Goal: Check status

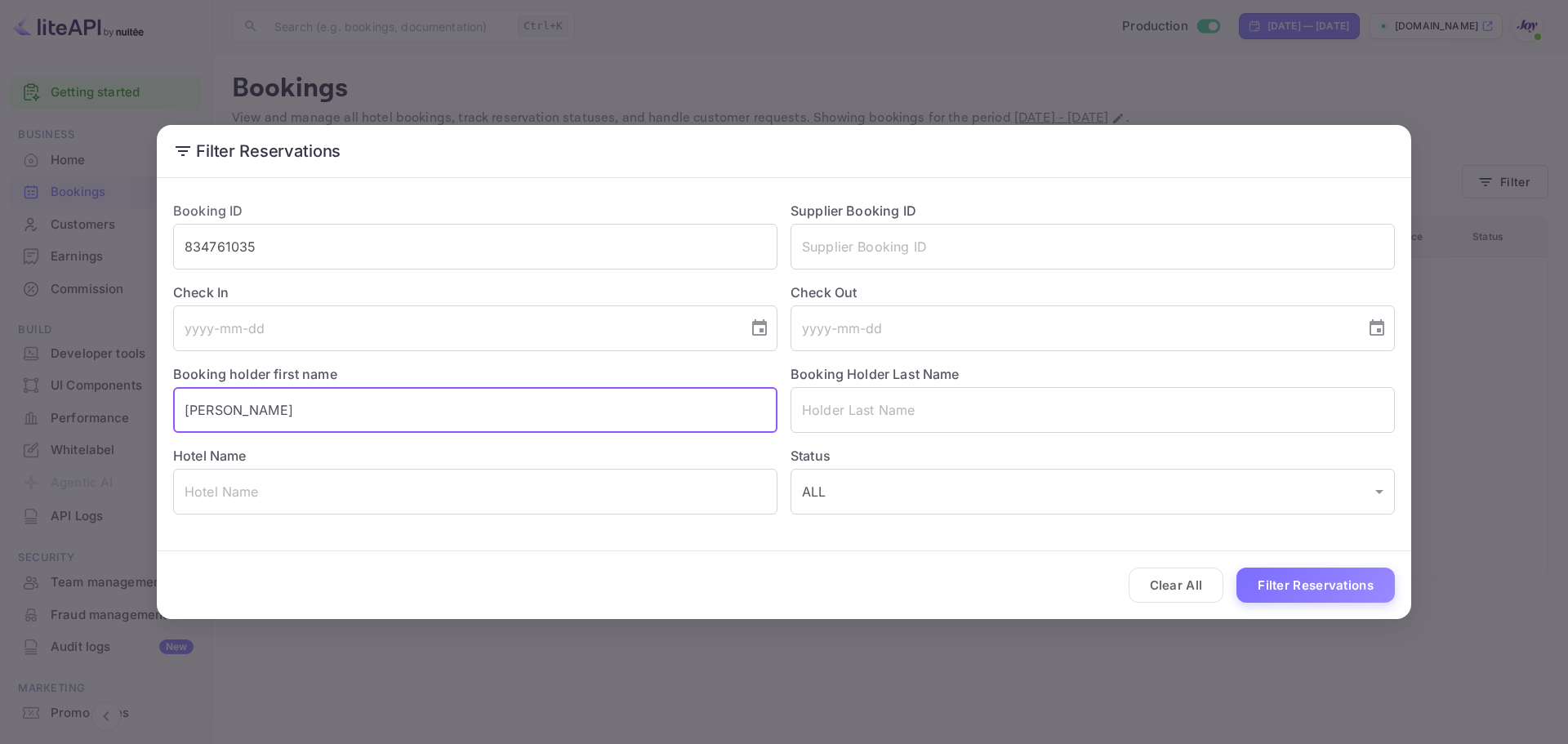
click at [281, 404] on input "[PERSON_NAME]" at bounding box center [476, 410] width 605 height 46
click at [264, 410] on input "[PERSON_NAME]" at bounding box center [476, 410] width 605 height 46
click at [280, 406] on input "[PERSON_NAME]" at bounding box center [476, 410] width 605 height 46
type input "Scottessa"
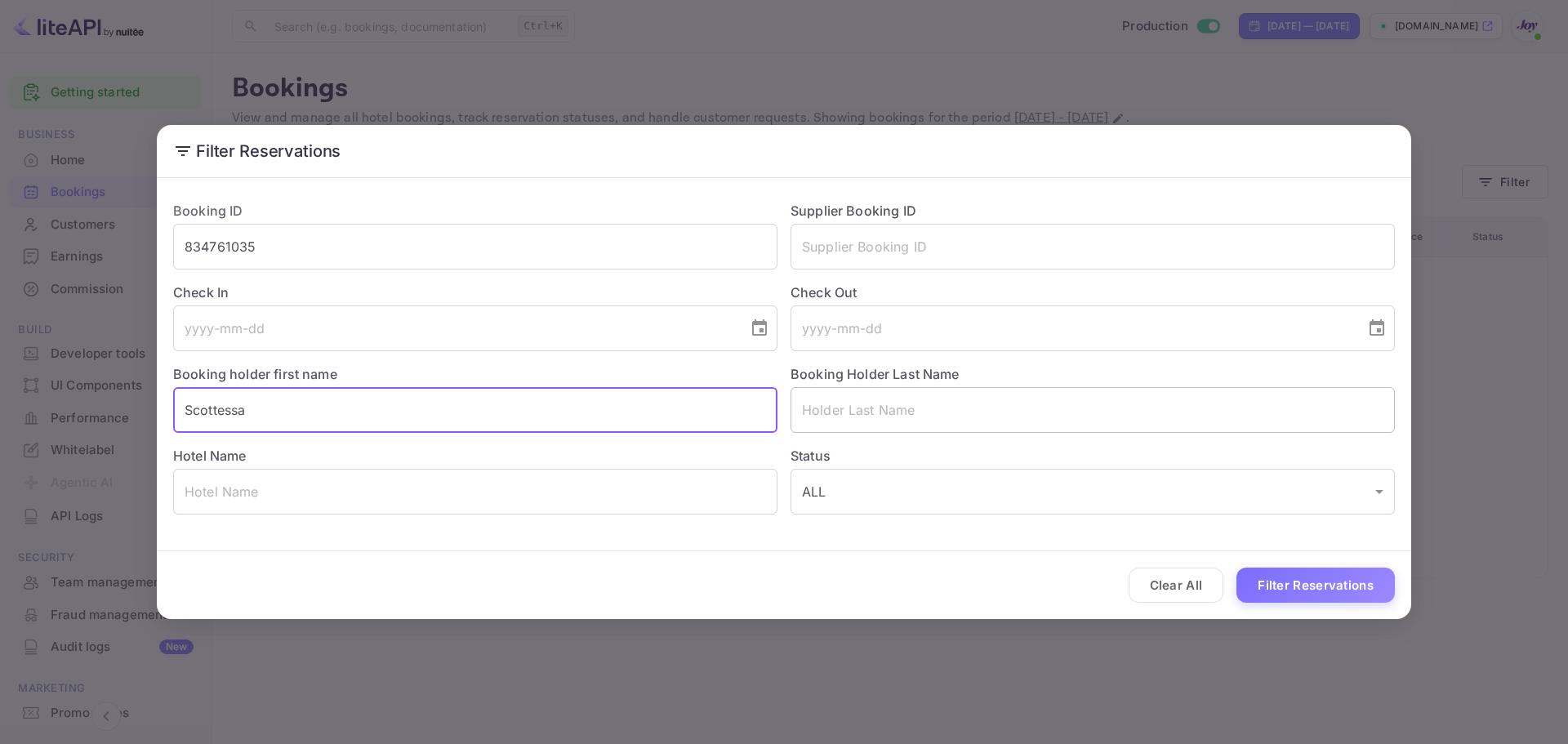
click at [954, 412] on input "text" at bounding box center [1093, 410] width 605 height 46
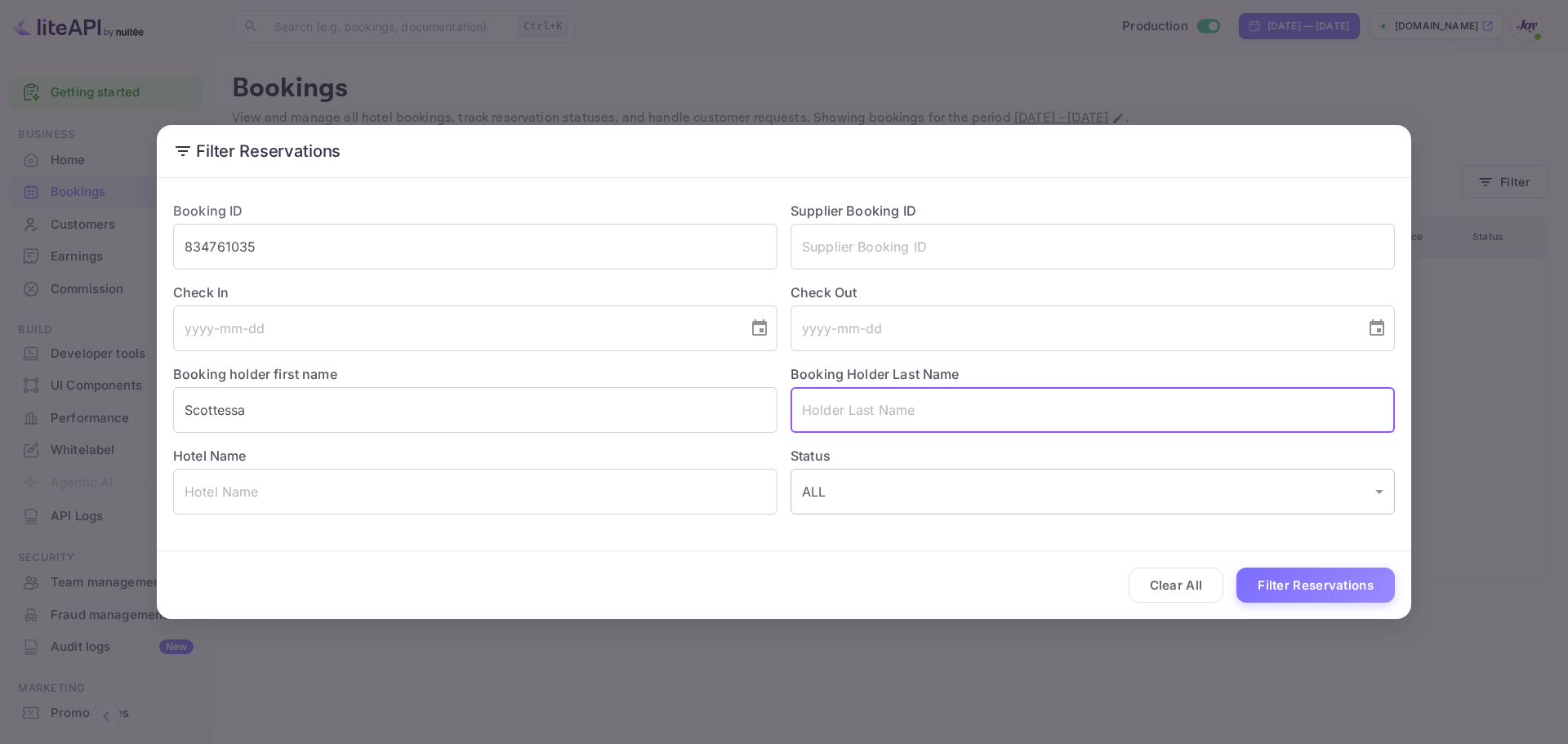
paste input "[PERSON_NAME]"
type input "[PERSON_NAME]"
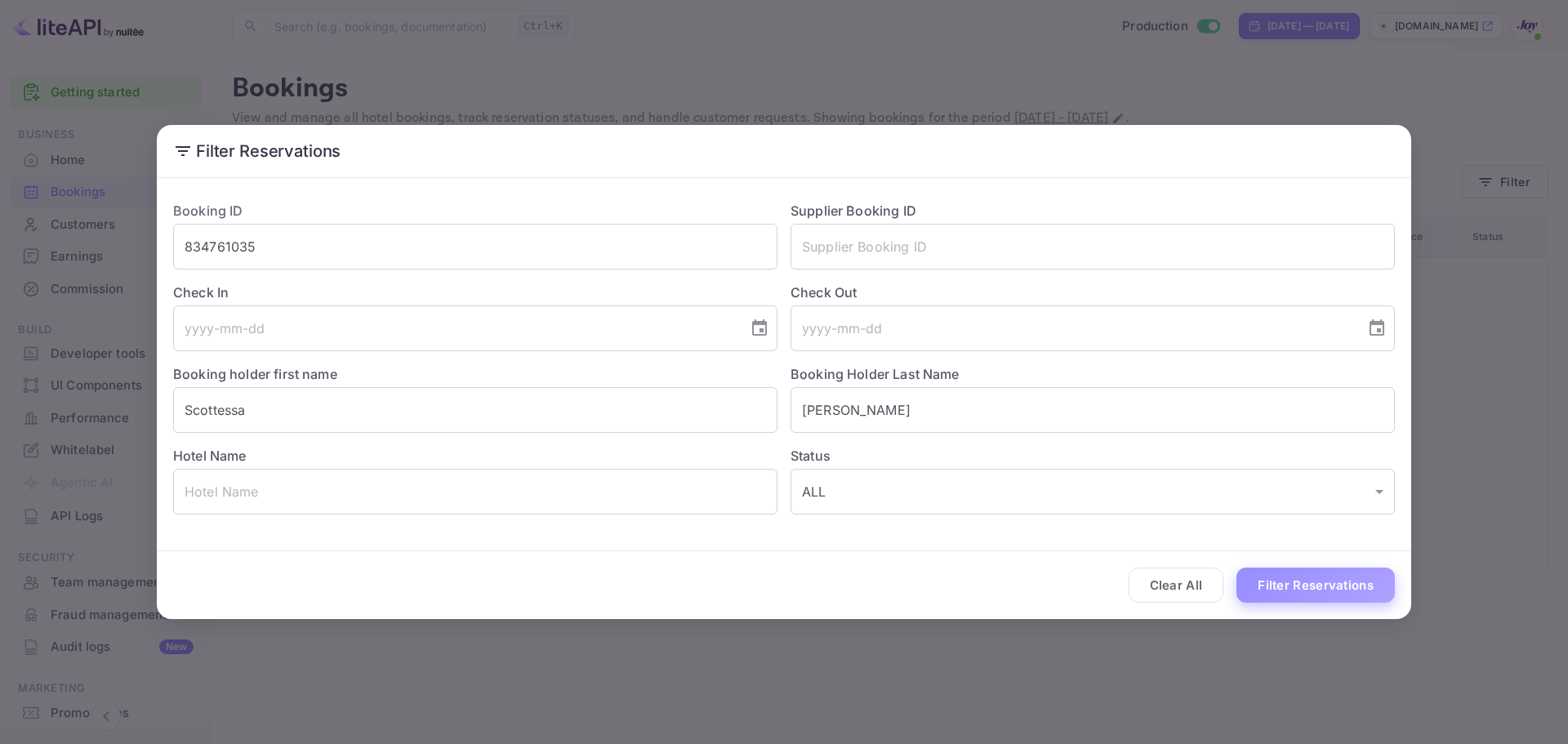
click at [1285, 582] on button "Filter Reservations" at bounding box center [1316, 585] width 159 height 35
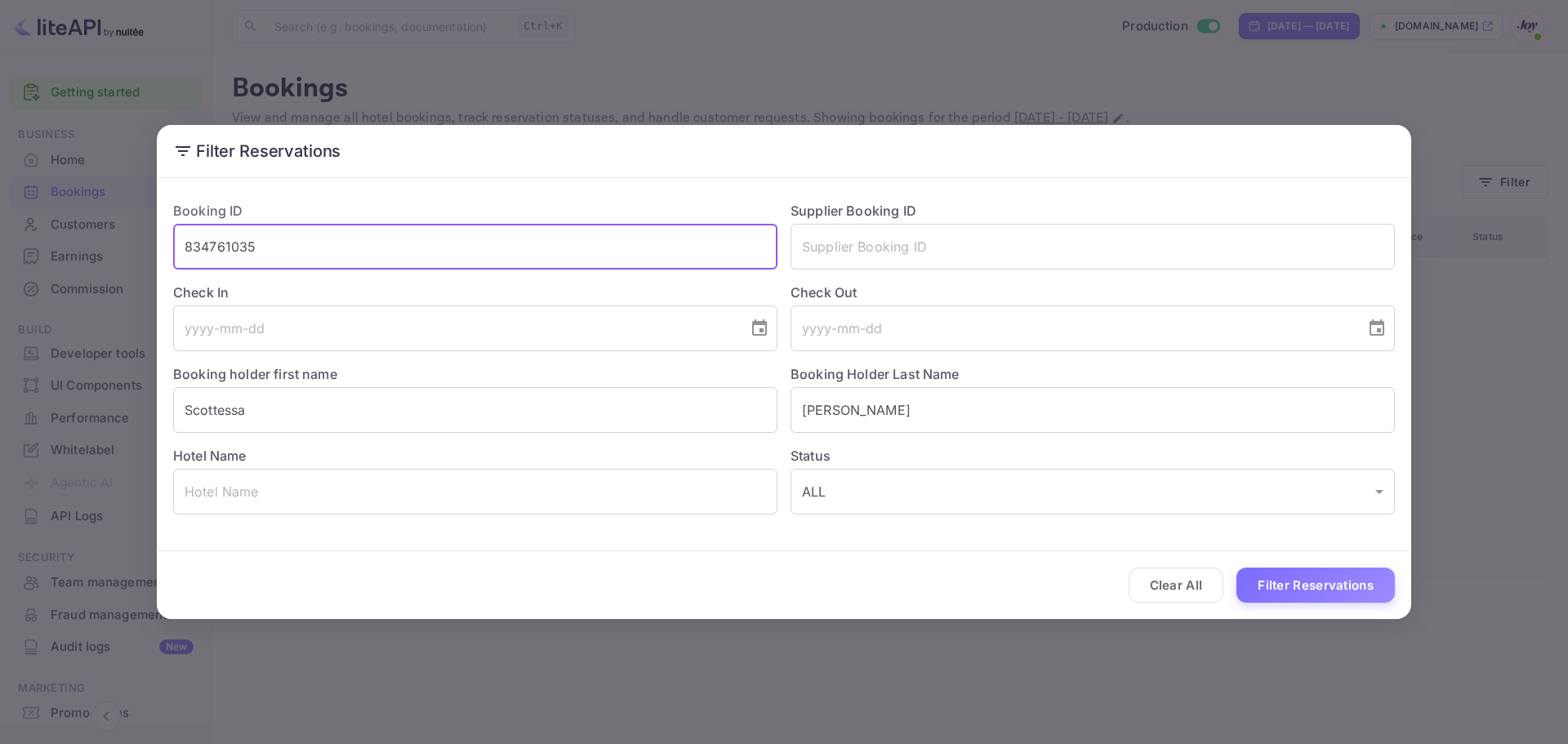
drag, startPoint x: 73, startPoint y: 248, endPoint x: 55, endPoint y: 251, distance: 18.2
click at [55, 251] on div "Filter Reservations Booking ID 834761035 ​ Supplier Booking ID ​ Check In ​ Che…" at bounding box center [784, 372] width 1568 height 744
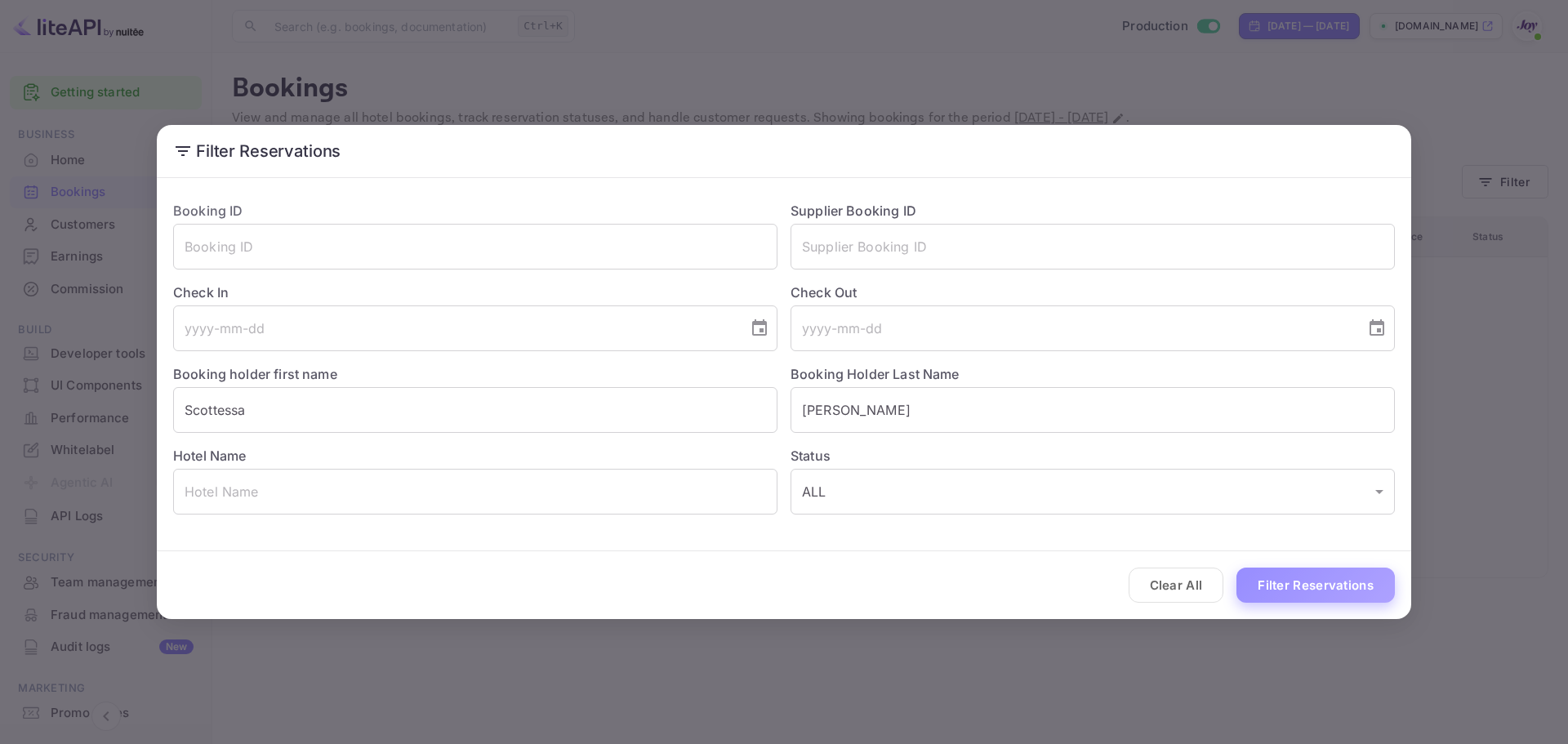
click at [1298, 588] on button "Filter Reservations" at bounding box center [1316, 585] width 159 height 35
